Goal: Transaction & Acquisition: Obtain resource

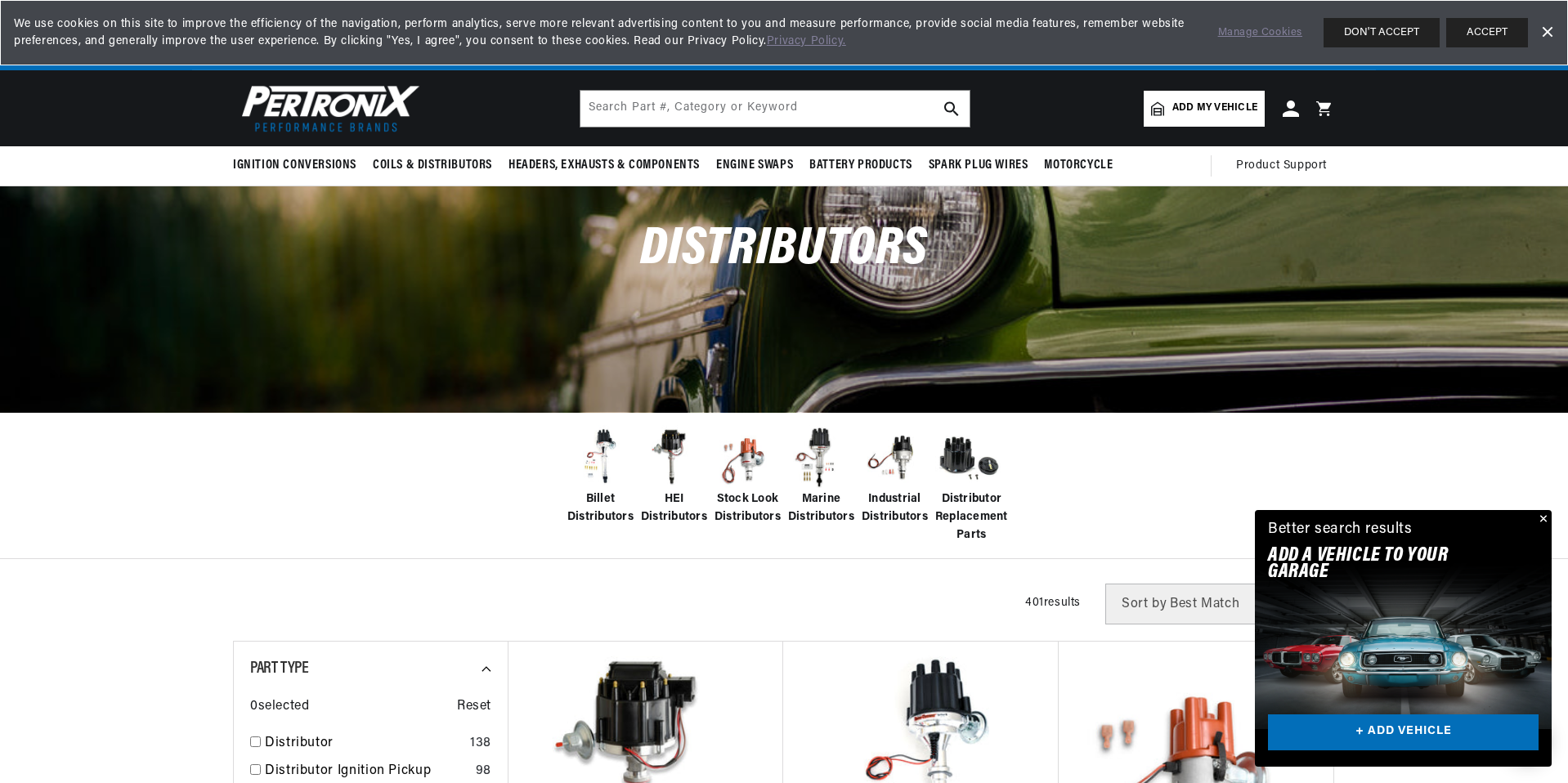
click at [607, 457] on img at bounding box center [600, 458] width 66 height 66
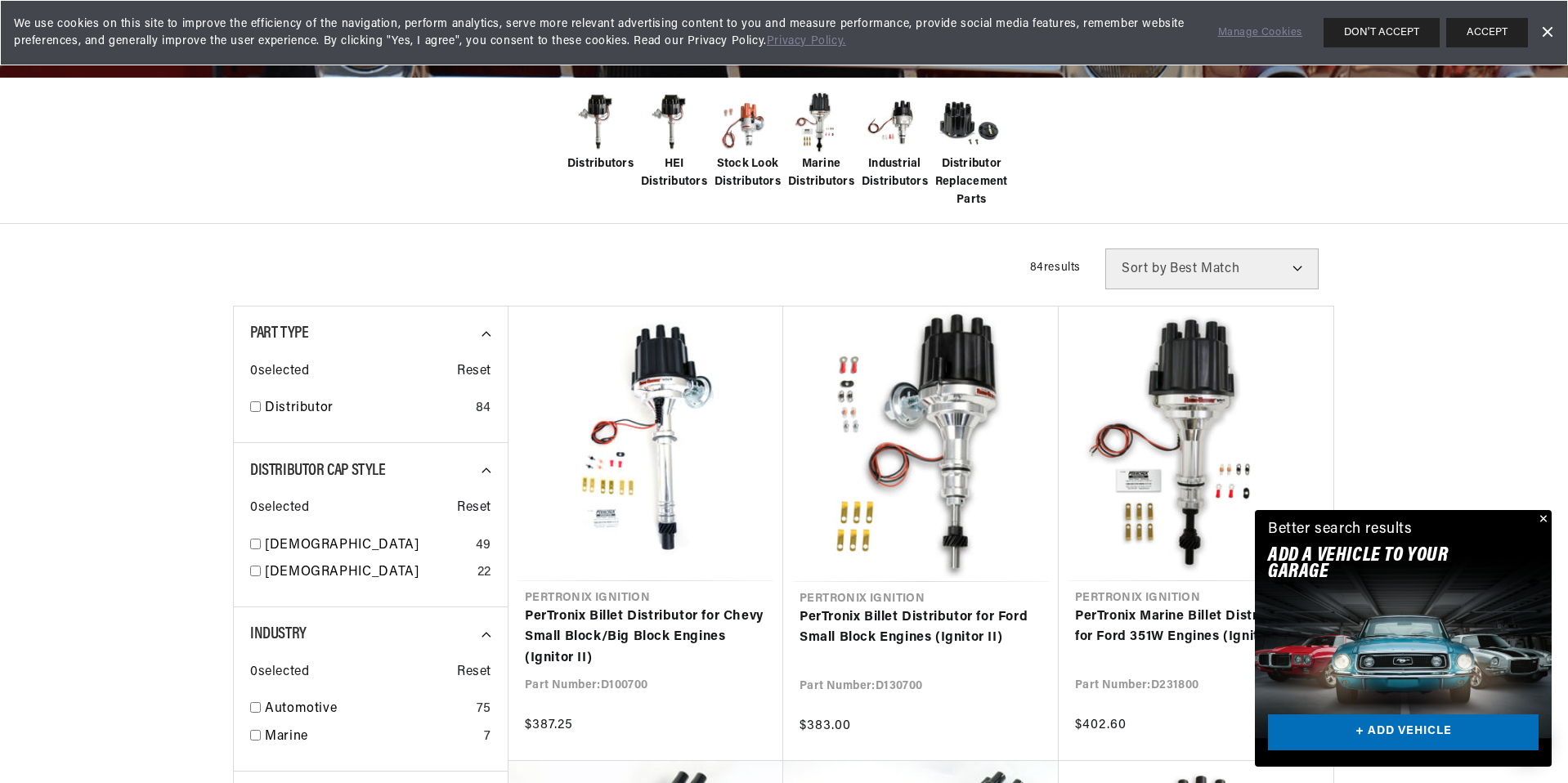
scroll to position [0, 495]
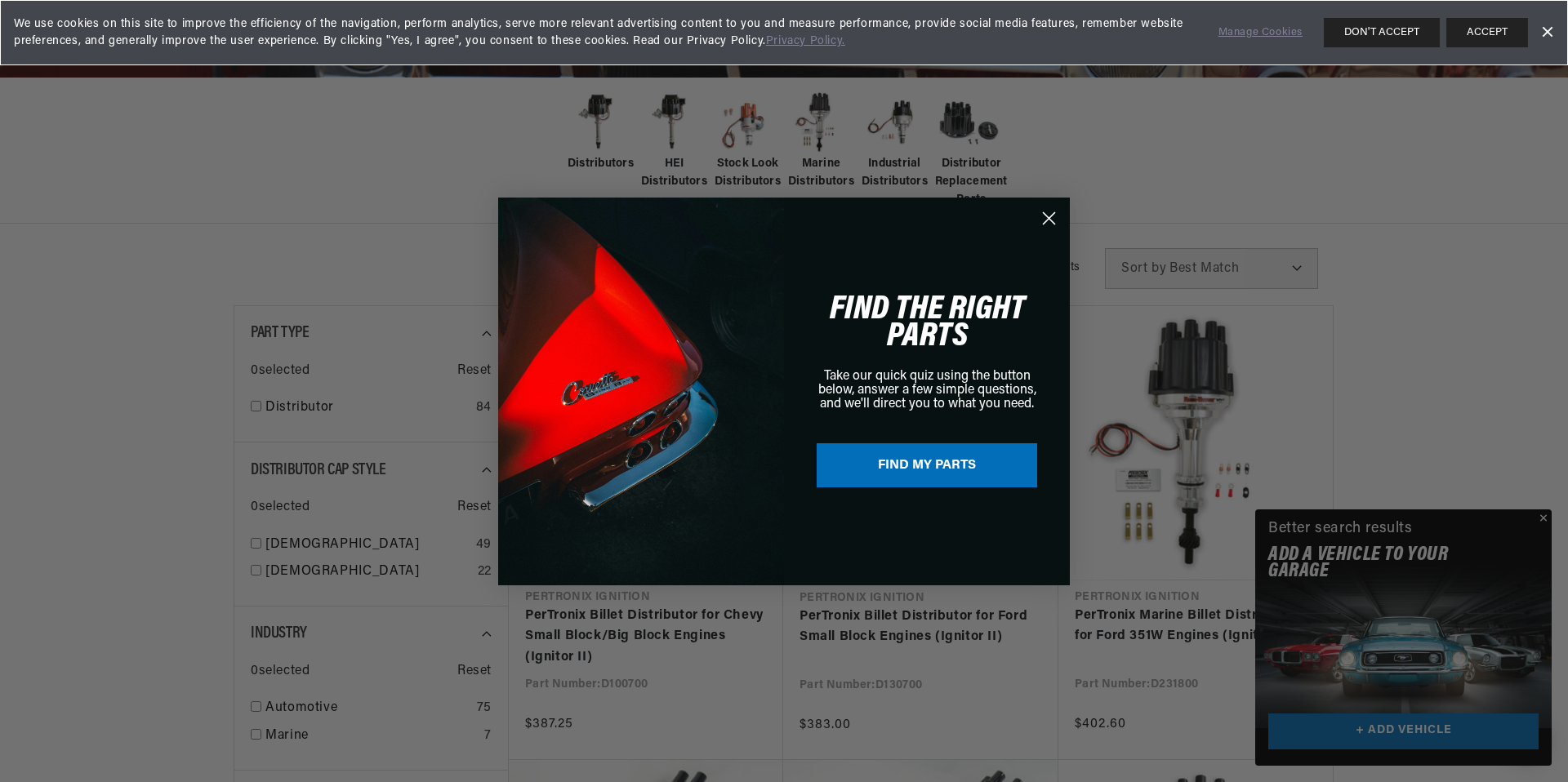
click at [1050, 215] on circle "Close dialog" at bounding box center [1048, 217] width 26 height 26
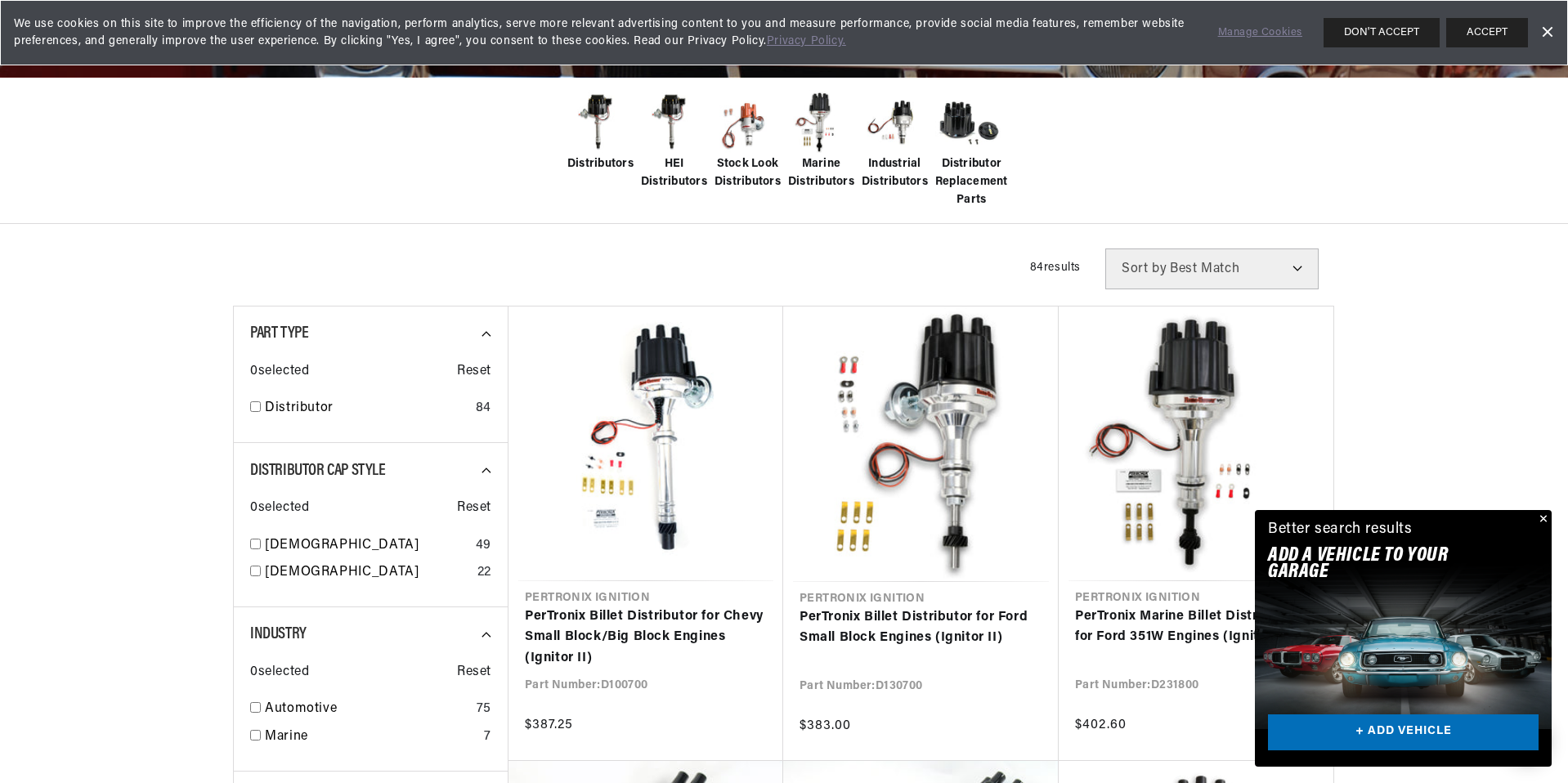
scroll to position [0, 0]
click at [1542, 521] on button "Close" at bounding box center [1542, 520] width 20 height 20
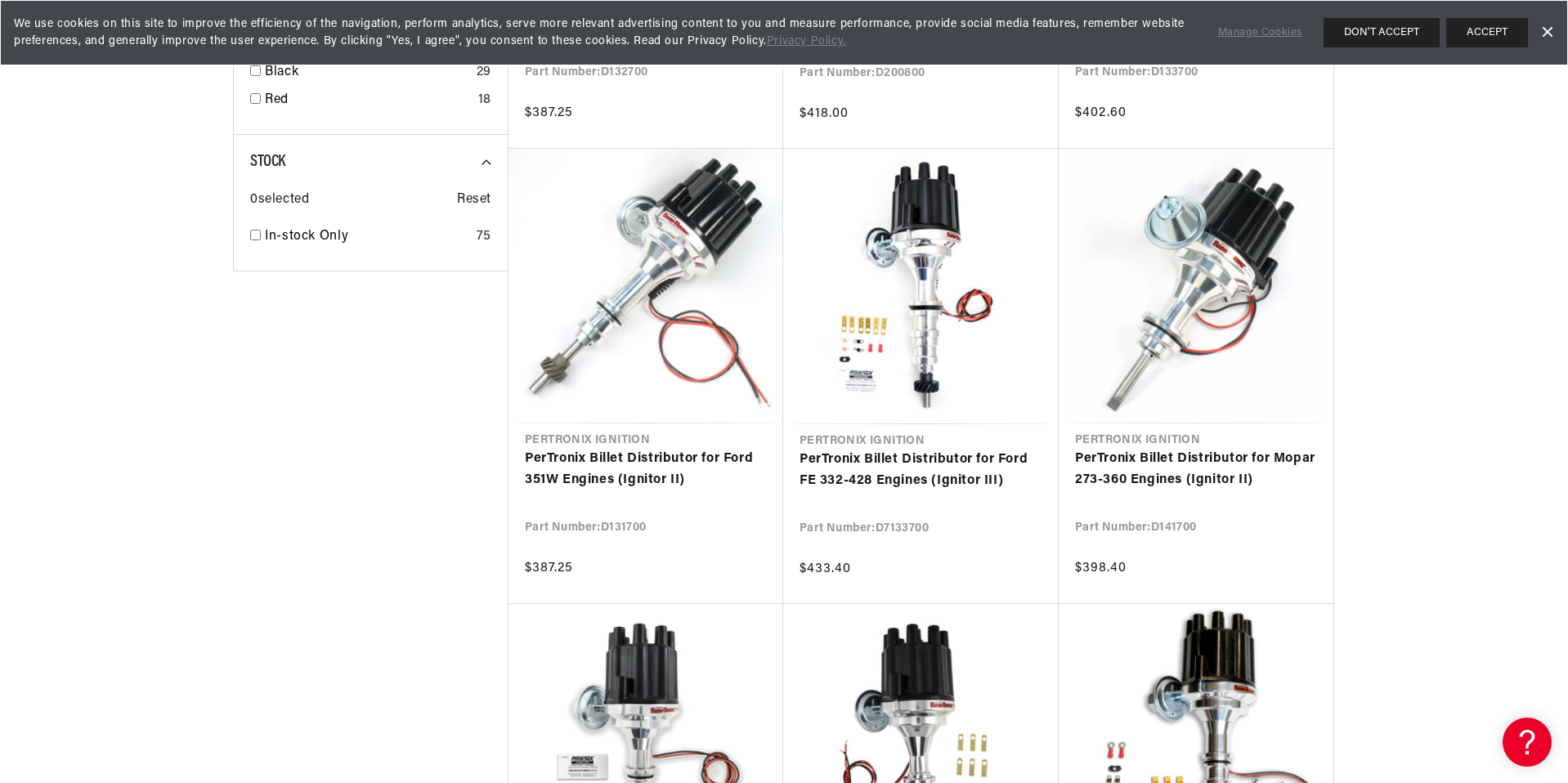
scroll to position [0, 495]
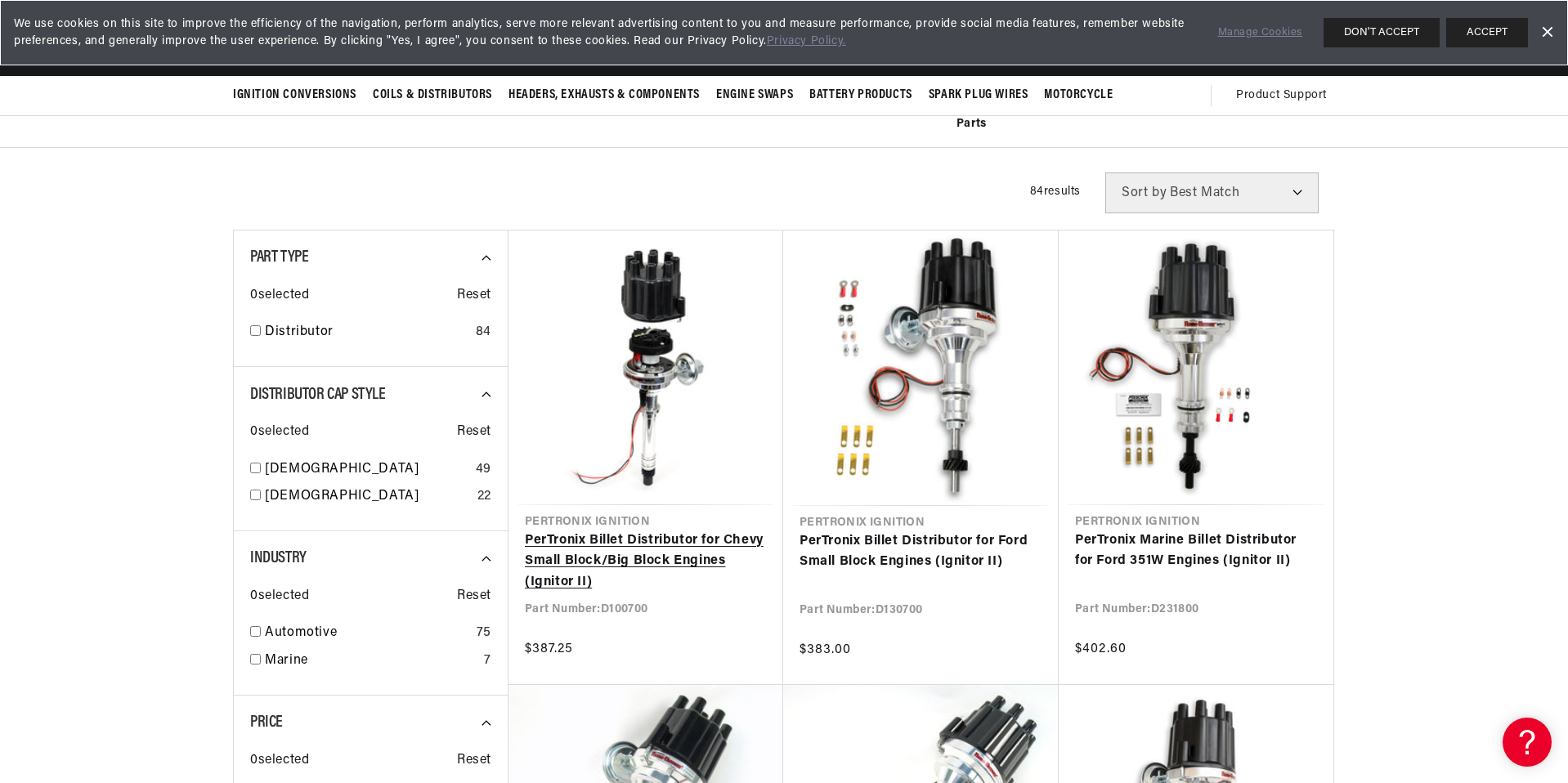
click at [712, 538] on link "PerTronix Billet Distributor for Chevy Small Block/Big Block Engines (Ignitor I…" at bounding box center [645, 562] width 242 height 63
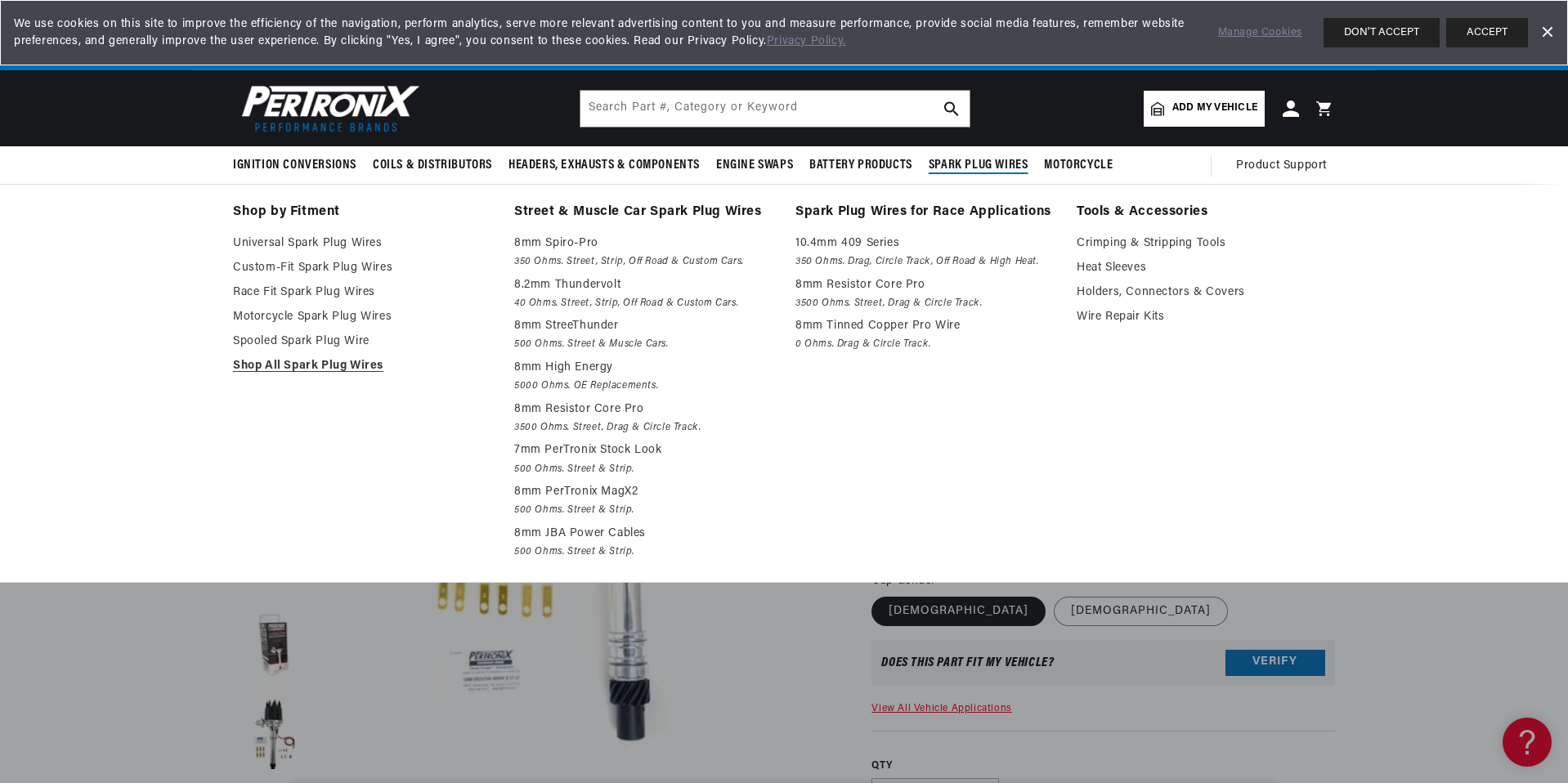
click at [1407, 305] on div "Shop by Fitment Universal Spark Plug Wires Custom-Fit Spark Plug Wires Race Fit…" at bounding box center [784, 382] width 1568 height 398
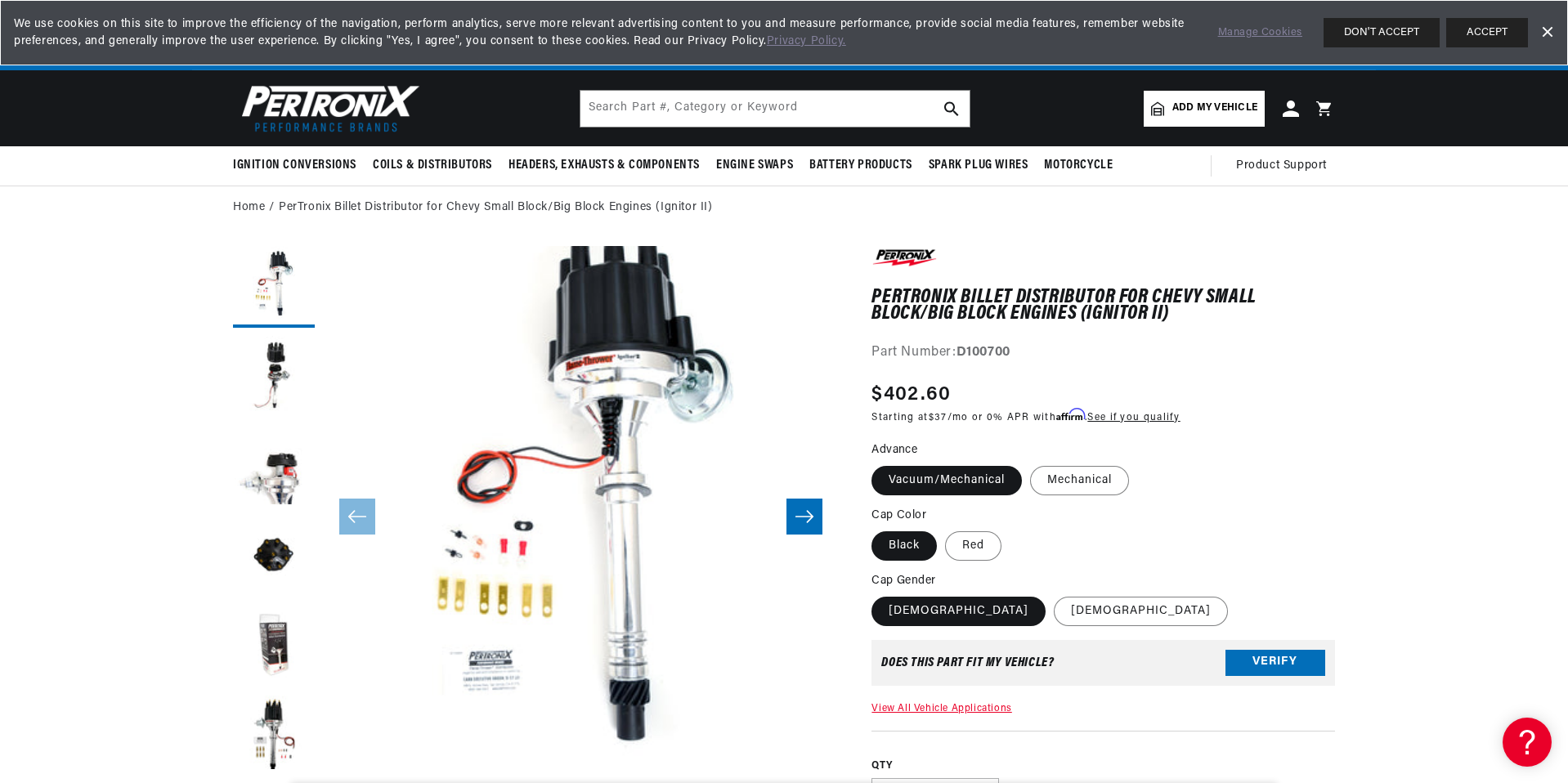
scroll to position [0, 22]
drag, startPoint x: 1404, startPoint y: 661, endPoint x: 1410, endPoint y: 644, distance: 18.0
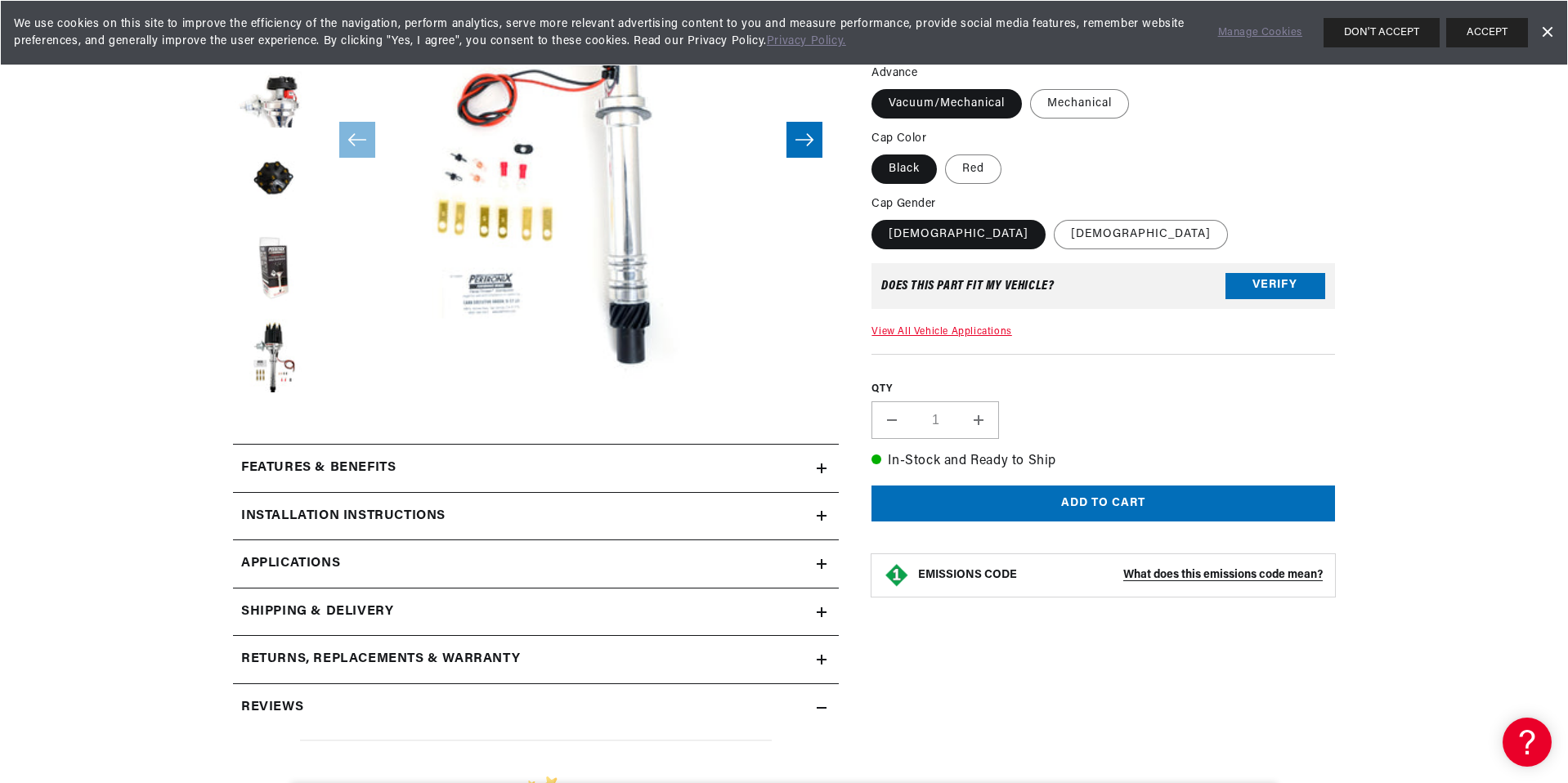
scroll to position [446, 0]
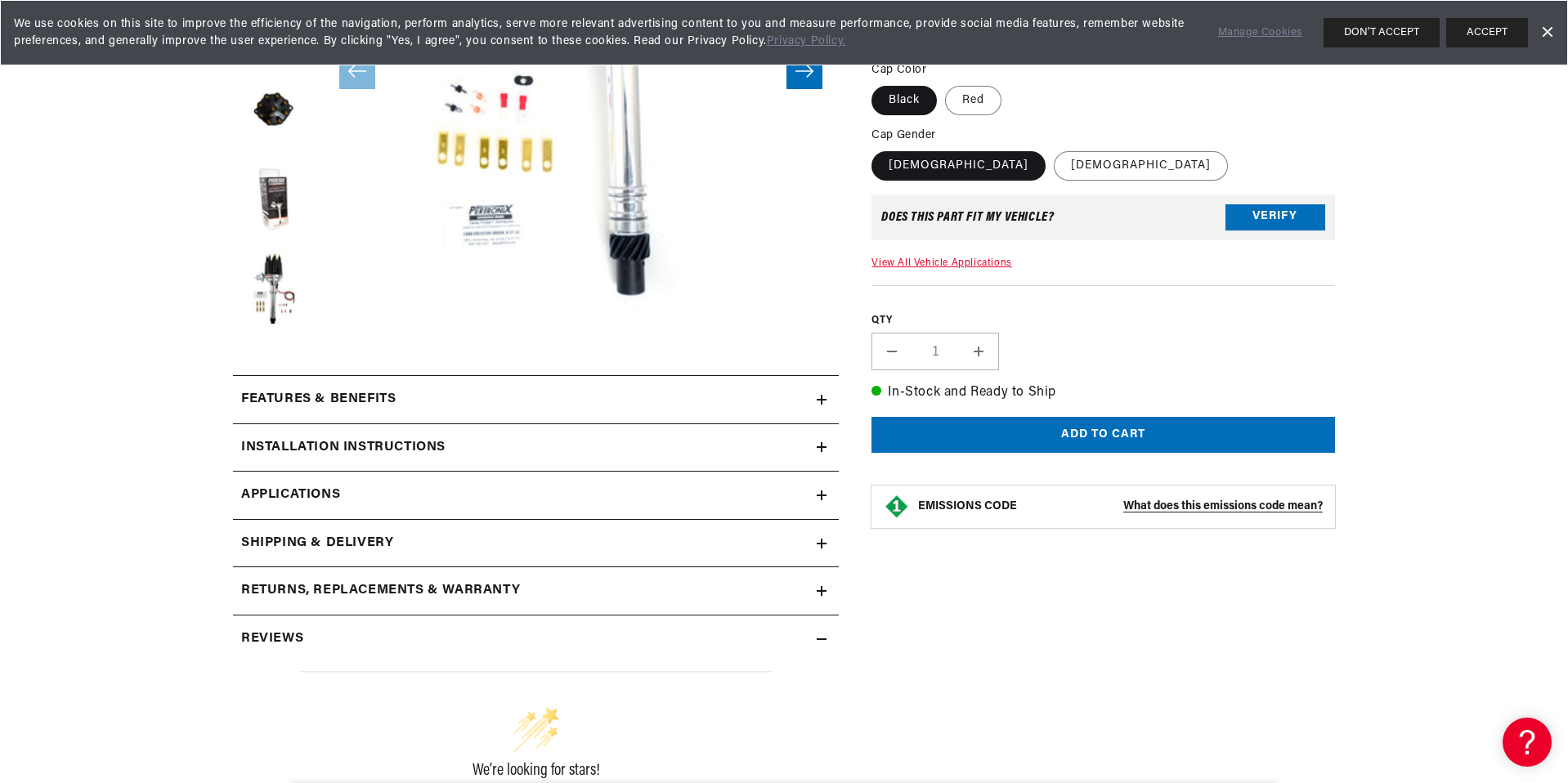
click at [822, 390] on summary "Features & Benefits" at bounding box center [535, 400] width 606 height 47
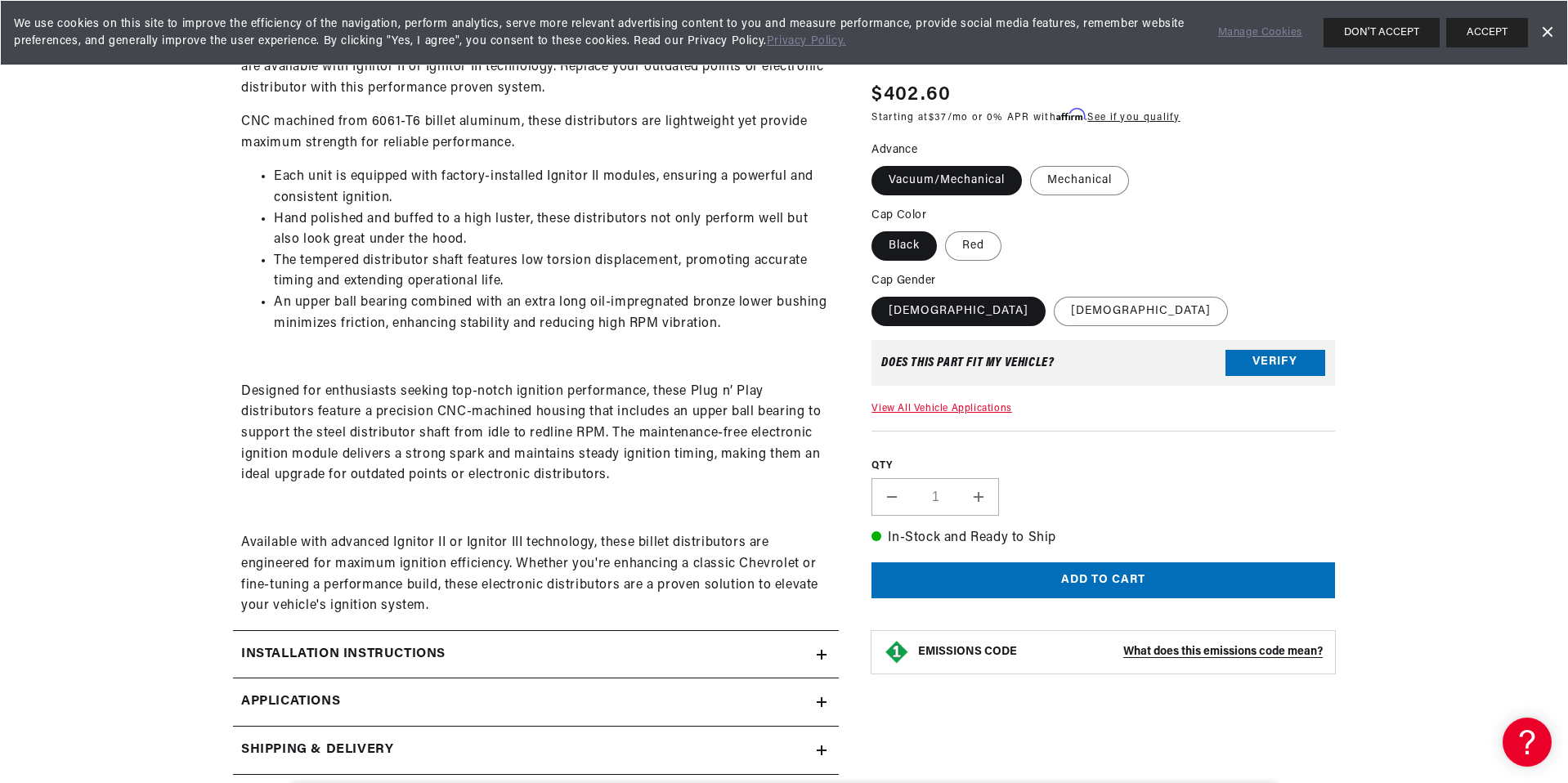
scroll to position [1412, 0]
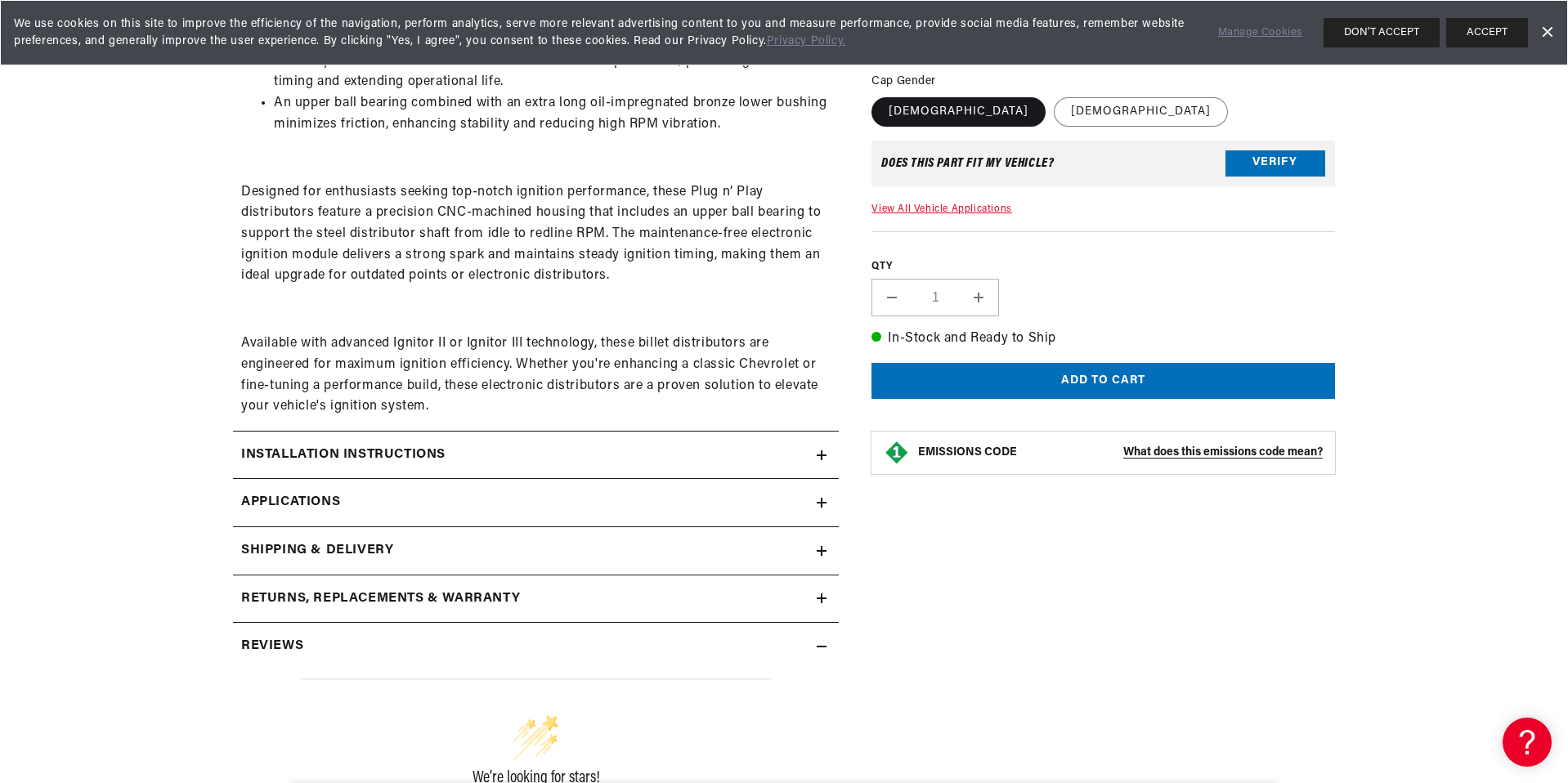
click at [826, 492] on link "Applications" at bounding box center [535, 503] width 606 height 48
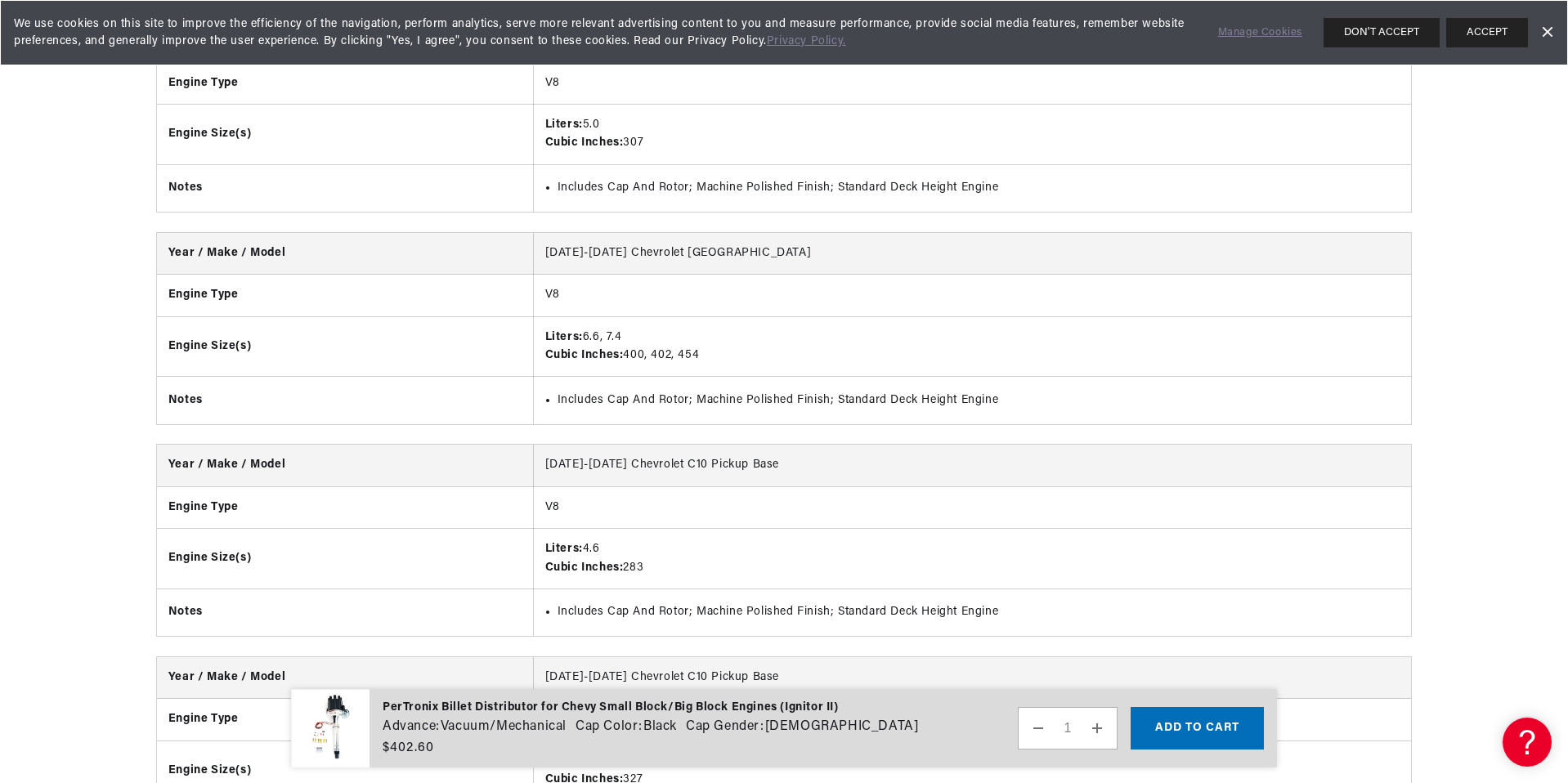
scroll to position [5754, 0]
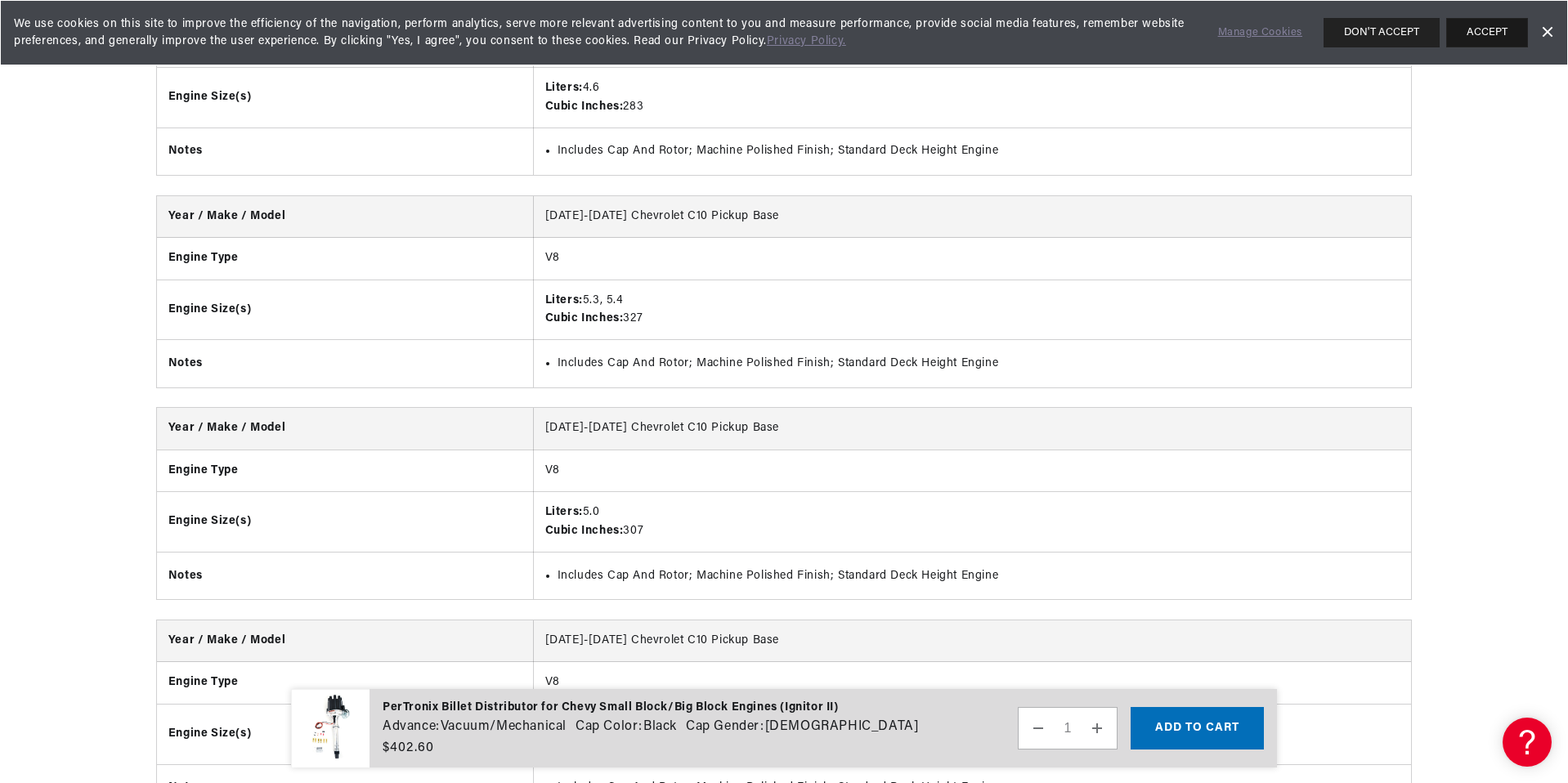
click at [1478, 37] on button "ACCEPT" at bounding box center [1486, 32] width 82 height 29
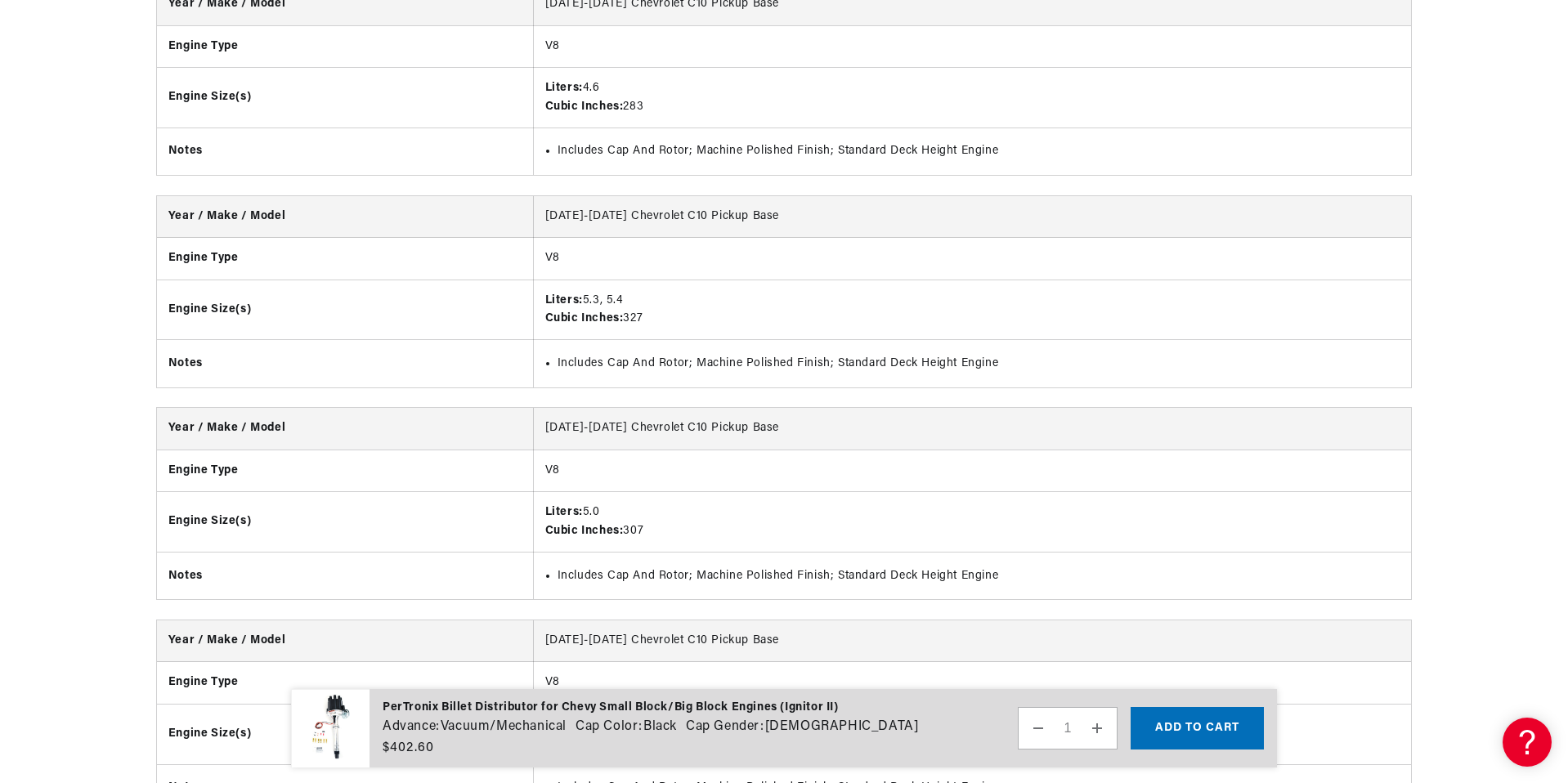
scroll to position [0, 495]
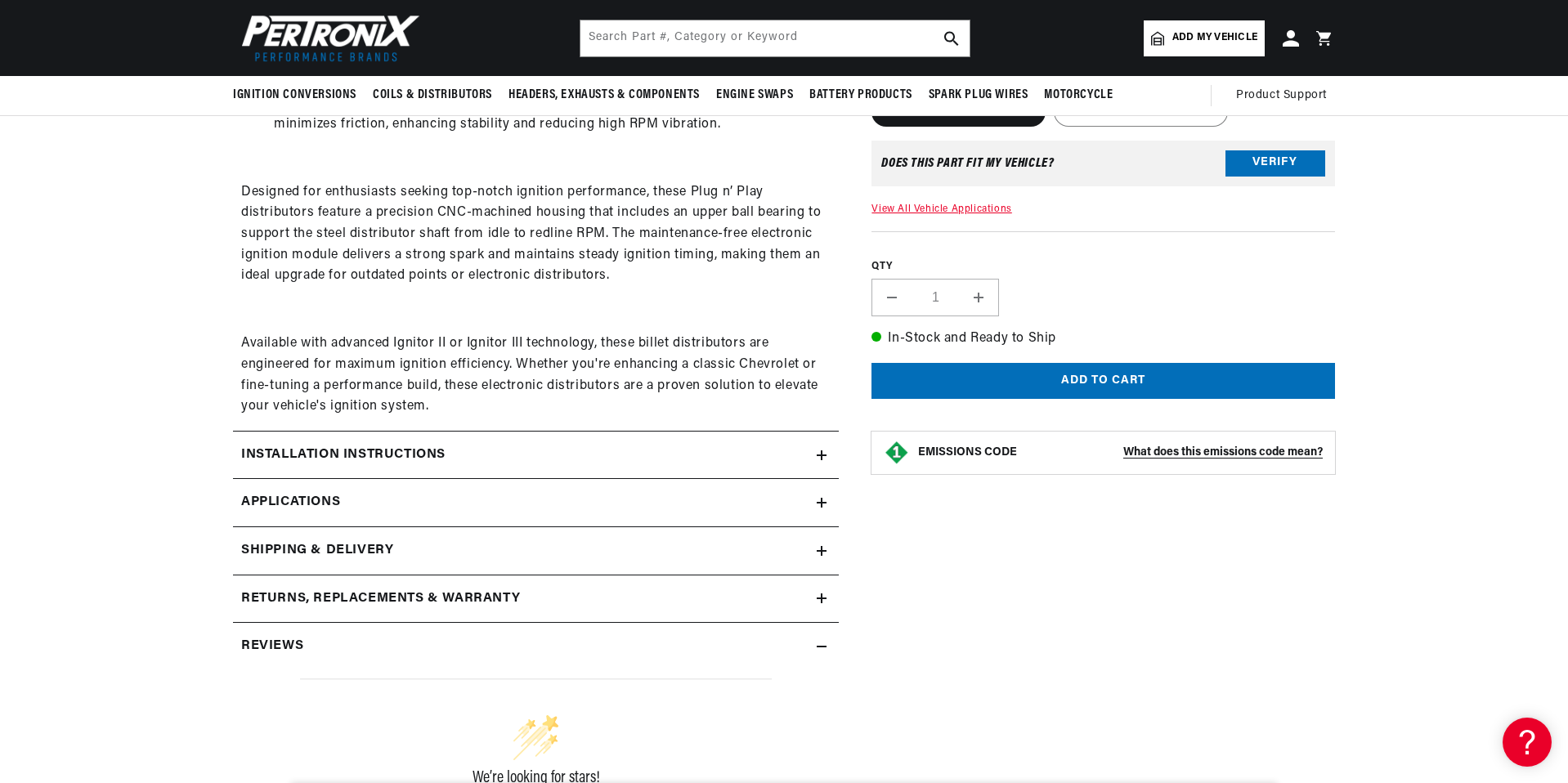
click at [818, 451] on icon at bounding box center [821, 456] width 10 height 10
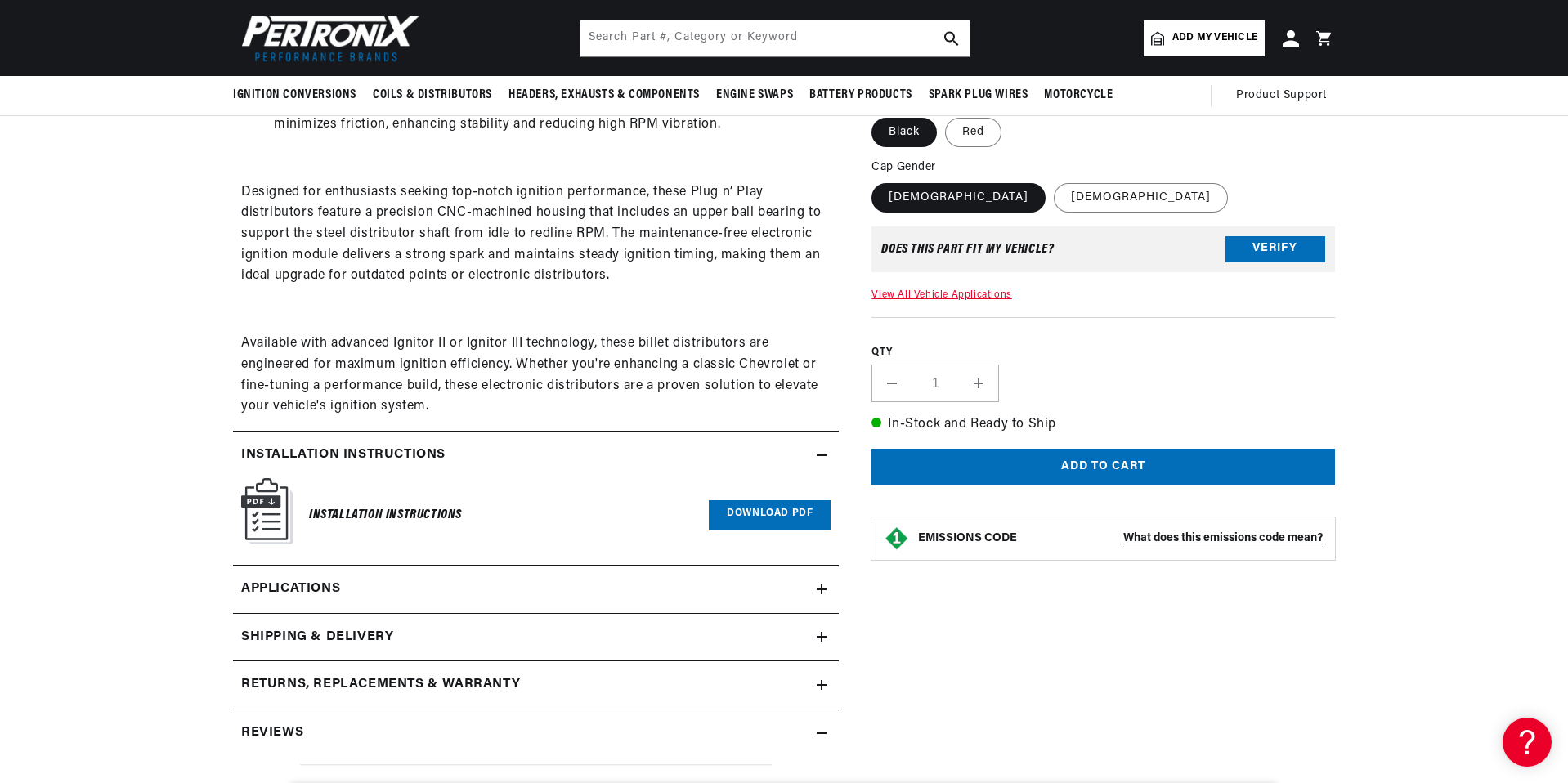
click at [774, 503] on link "Download PDF" at bounding box center [770, 515] width 122 height 30
